Goal: Information Seeking & Learning: Learn about a topic

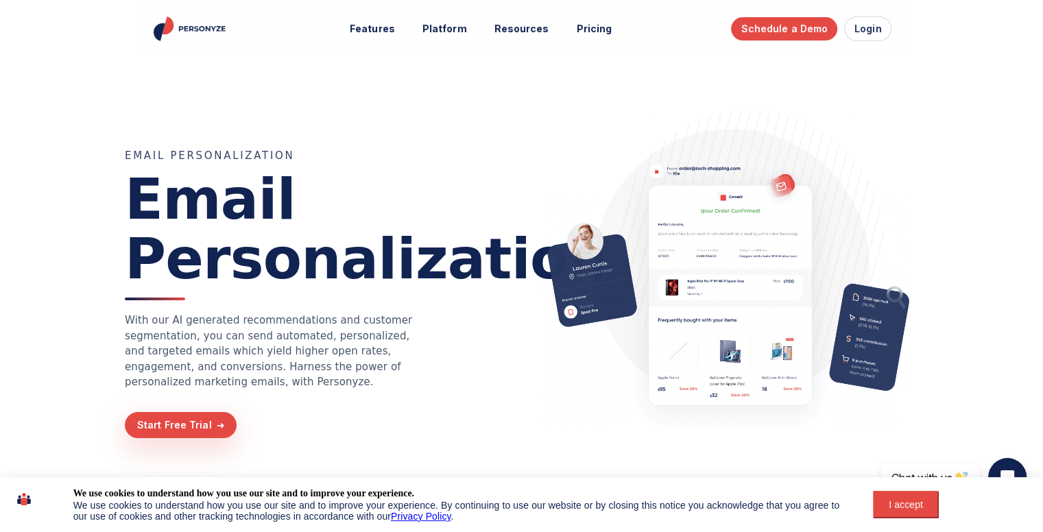
click at [597, 449] on div at bounding box center [727, 295] width 411 height 379
click at [594, 33] on link "Pricing" at bounding box center [594, 28] width 55 height 25
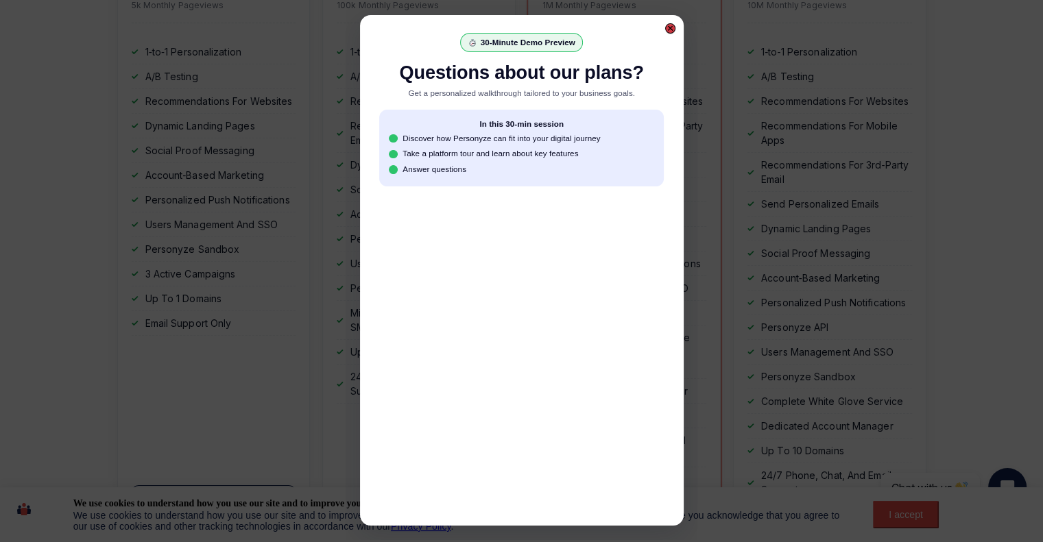
click at [668, 31] on div at bounding box center [670, 28] width 7 height 7
